Goal: Obtain resource: Obtain resource

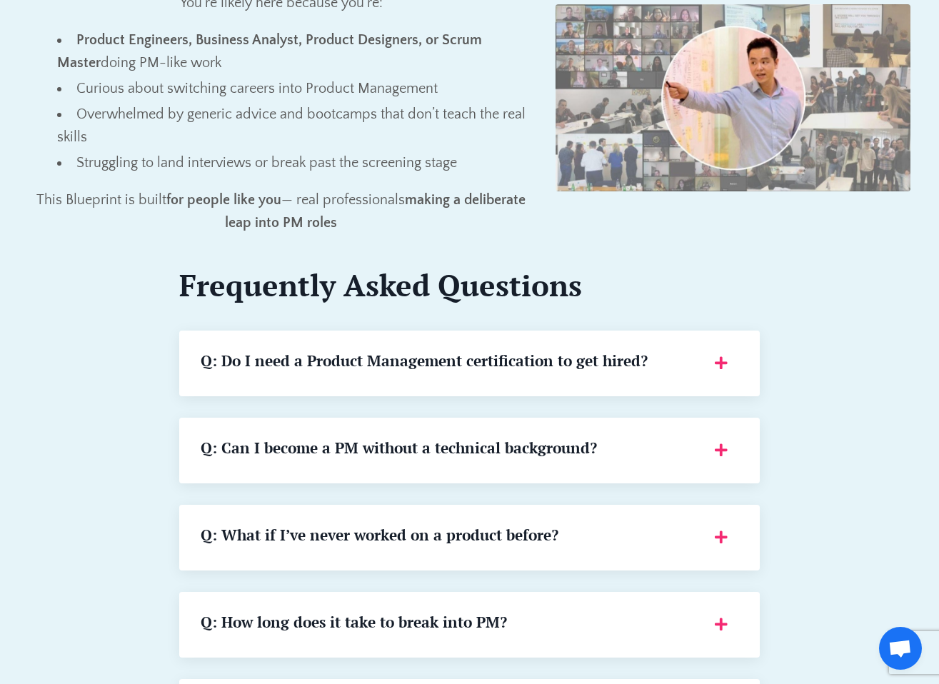
scroll to position [1083, 0]
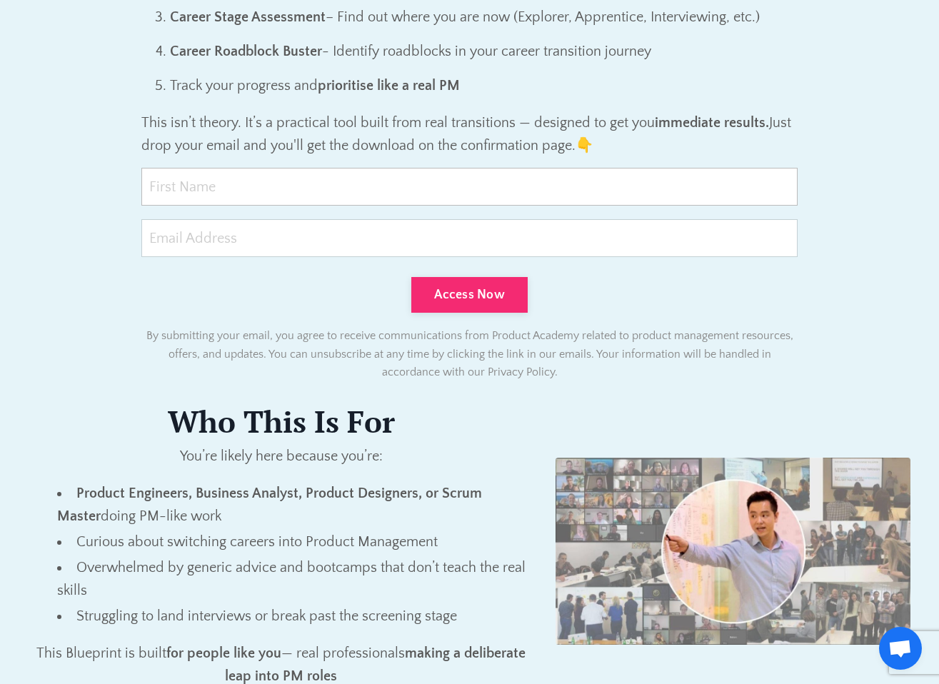
click at [337, 184] on input "text" at bounding box center [469, 187] width 656 height 38
type input "Eibhlin"
type input "[EMAIL_ADDRESS][DOMAIN_NAME]"
type input "[PERSON_NAME]"
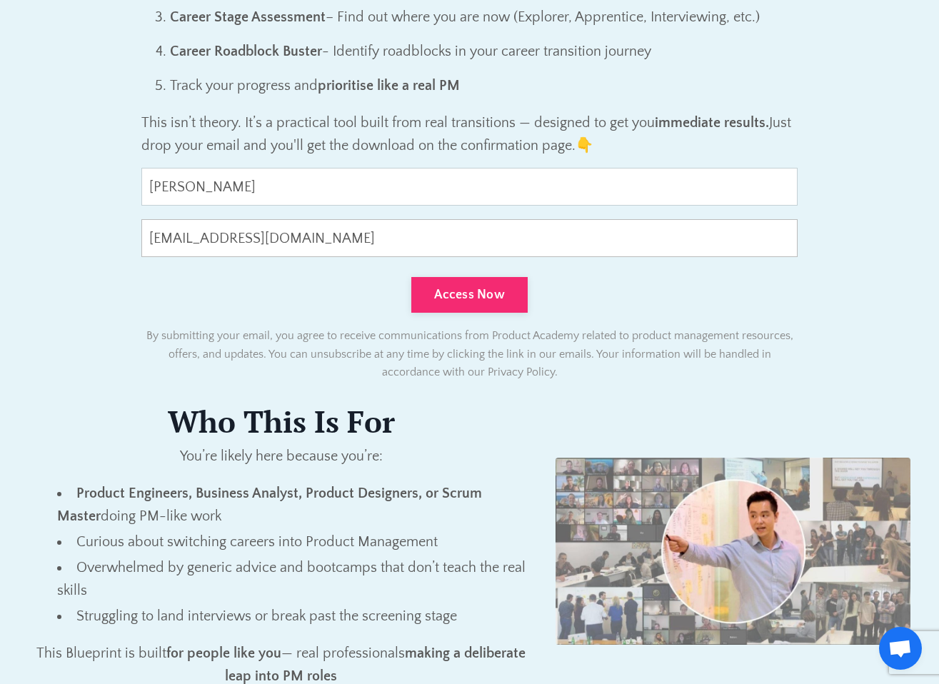
click at [233, 236] on input "[EMAIL_ADDRESS][DOMAIN_NAME]" at bounding box center [469, 238] width 656 height 38
type input "[EMAIL_ADDRESS][DOMAIN_NAME]"
click at [433, 287] on button "Access Now" at bounding box center [469, 295] width 116 height 36
type input "0cAFcWeA6iMGCDp_BkuEt-mRXnDi4__qejQpOWLxDiJaON9EWA9FS7ZCkxuQCqP95J43b3gMPwWsgyP…"
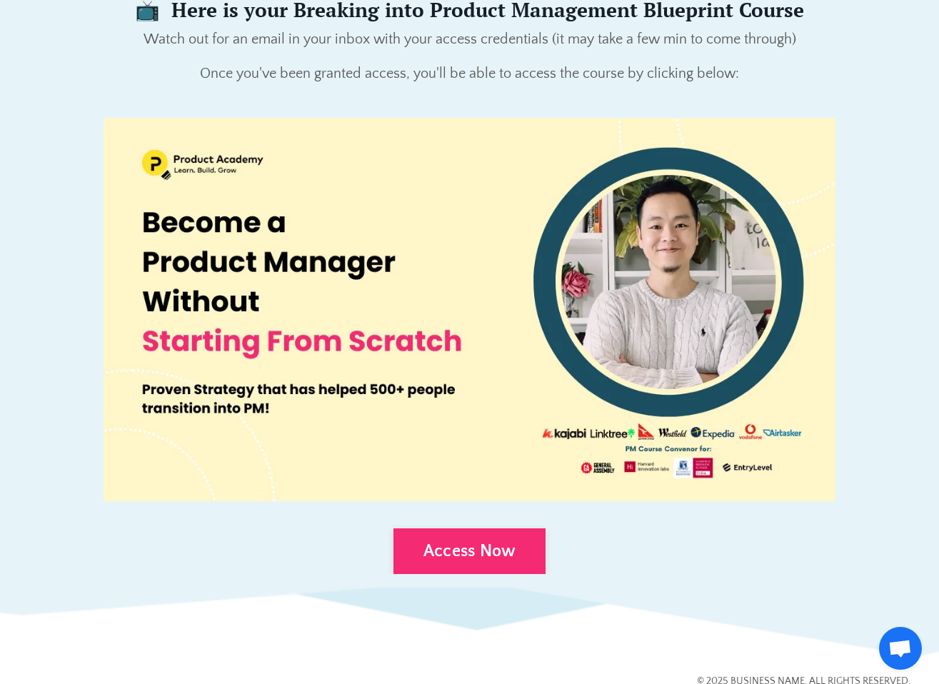
scroll to position [214, 0]
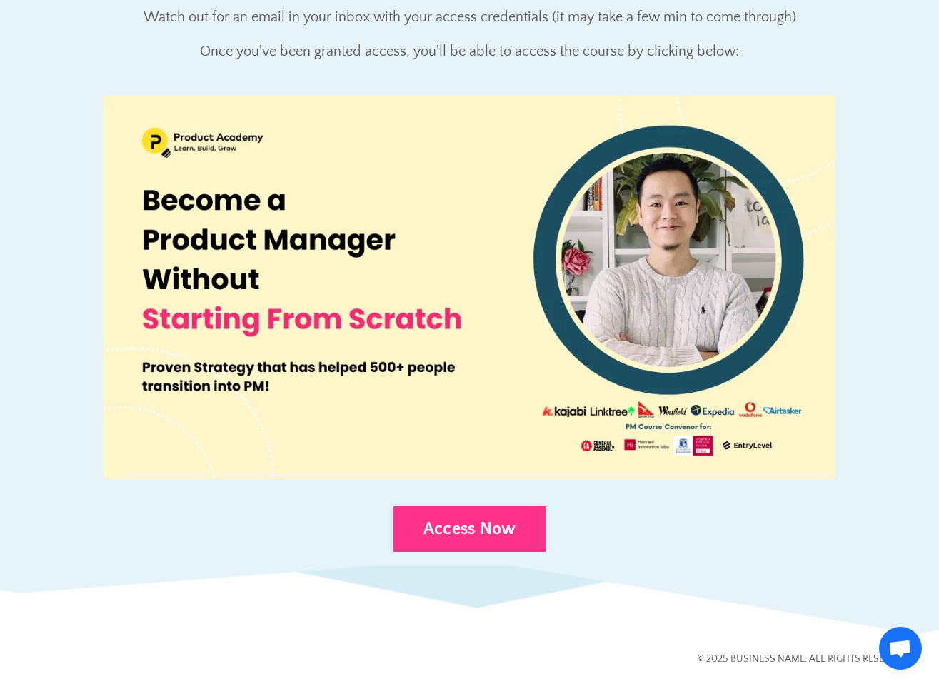
click at [492, 528] on link "Access Now" at bounding box center [469, 529] width 153 height 46
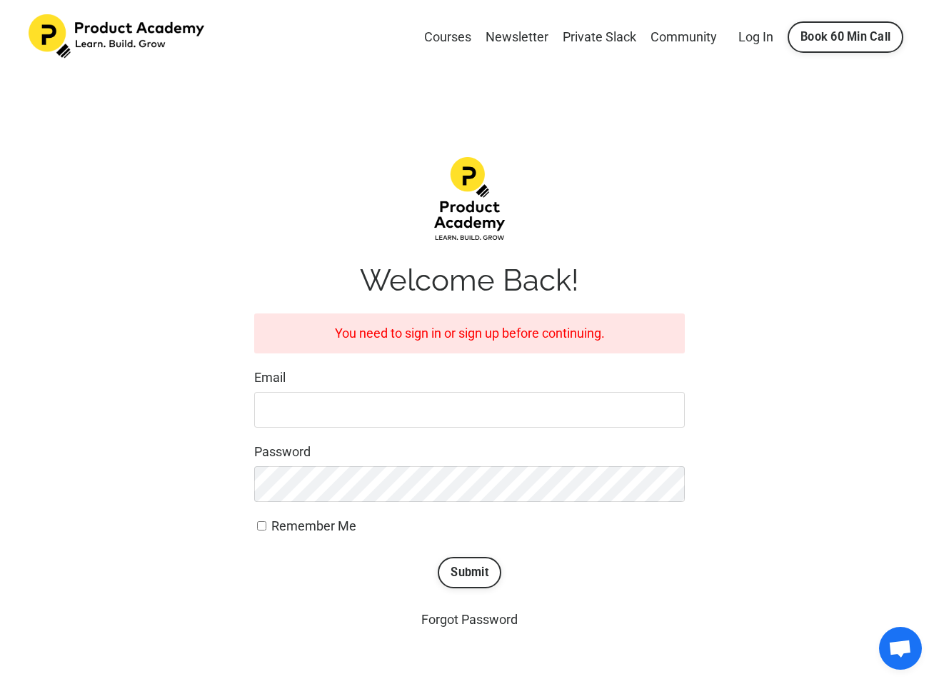
click at [422, 418] on input "Email" at bounding box center [469, 410] width 431 height 36
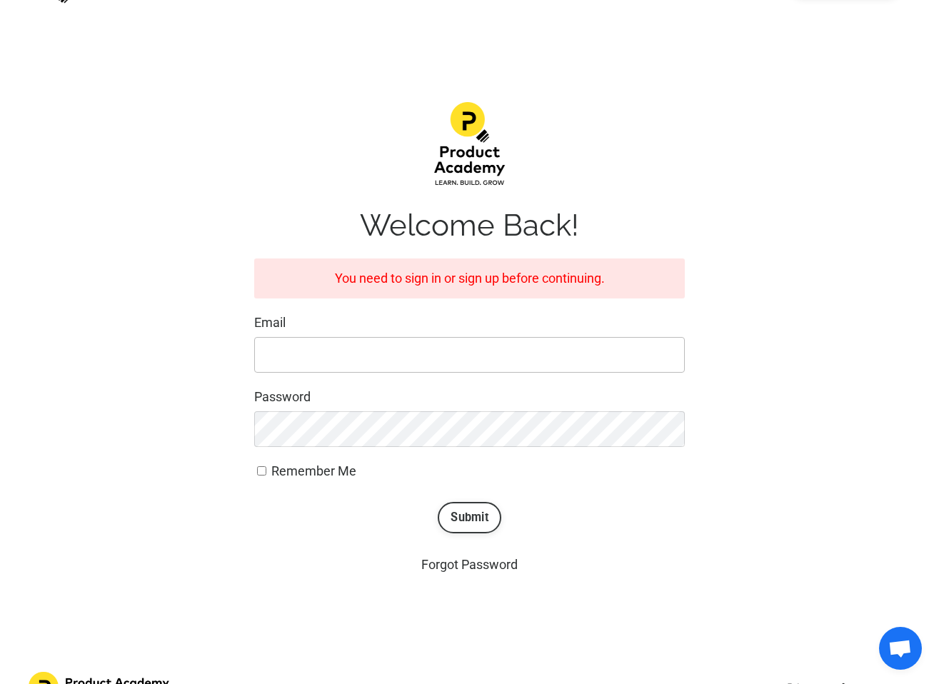
scroll to position [94, 0]
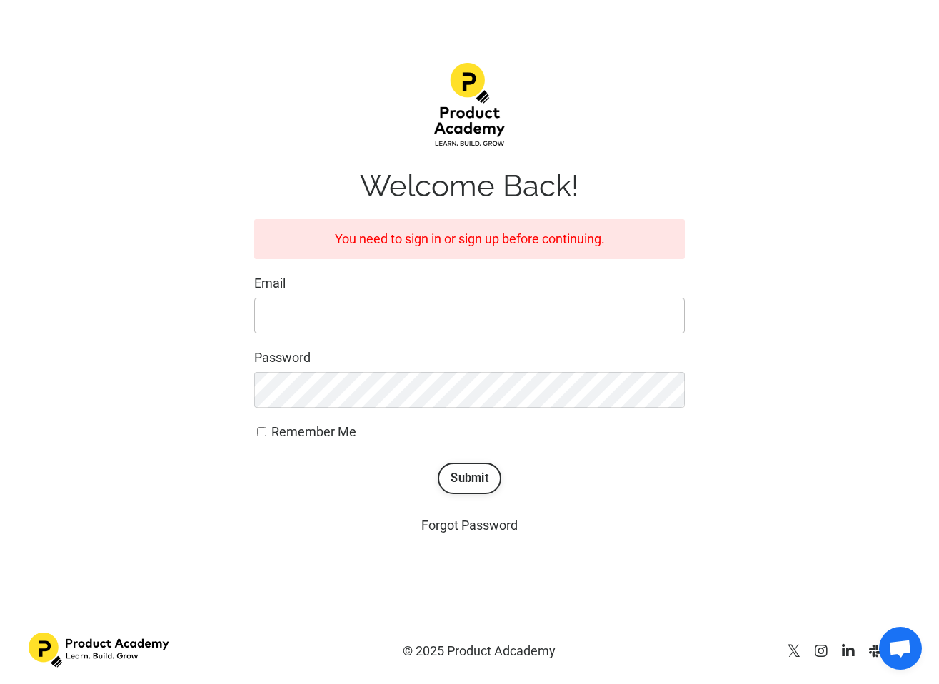
click at [319, 323] on input "Email" at bounding box center [469, 316] width 431 height 36
